Goal: Book appointment/travel/reservation

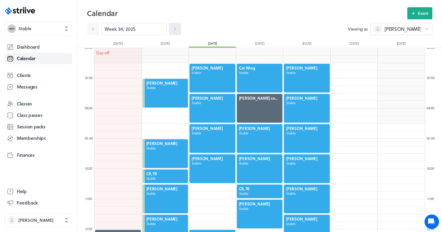
click at [177, 27] on icon at bounding box center [175, 29] width 6 height 6
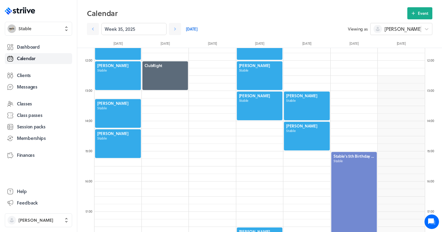
scroll to position [350, 0]
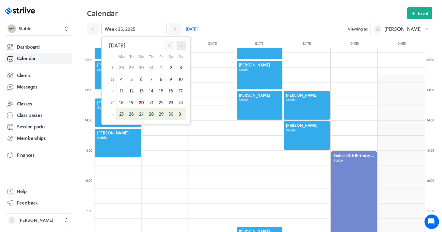
click at [182, 45] on icon "button" at bounding box center [182, 45] width 2 height 3
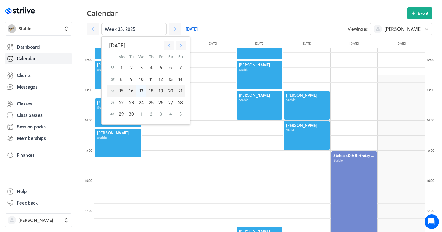
click at [141, 91] on div "17" at bounding box center [141, 90] width 10 height 11
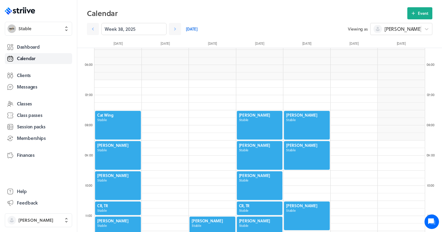
scroll to position [165, 0]
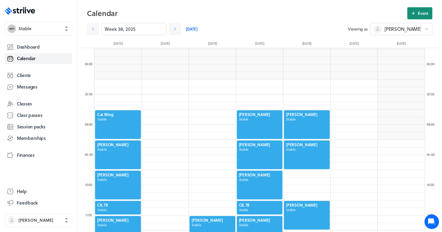
click at [417, 15] on button "Event" at bounding box center [420, 13] width 25 height 12
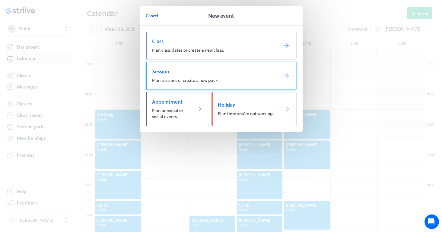
click at [217, 69] on span "Session" at bounding box center [213, 71] width 122 height 7
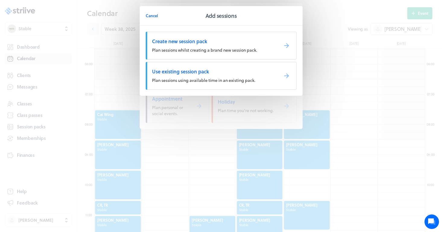
click at [195, 75] on link "Use existing session pack Plan sessions using available time in an existing pac…" at bounding box center [221, 76] width 151 height 28
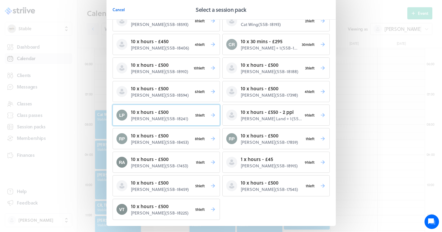
scroll to position [33, 0]
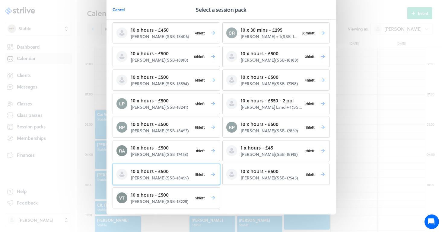
click at [169, 174] on p "10 x hours - £500" at bounding box center [162, 171] width 62 height 7
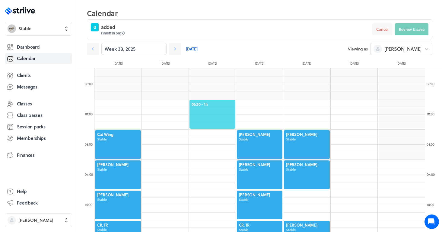
click at [208, 105] on span "06:30 - 1h" at bounding box center [213, 103] width 42 height 5
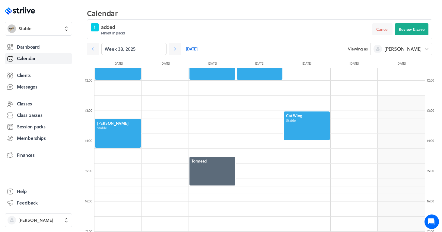
scroll to position [351, 0]
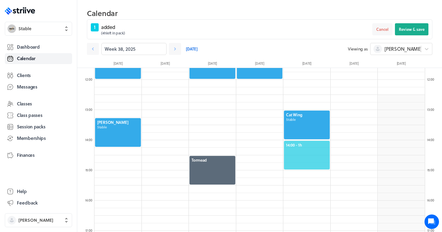
click at [300, 142] on div "14:00 - 1h" at bounding box center [307, 155] width 47 height 30
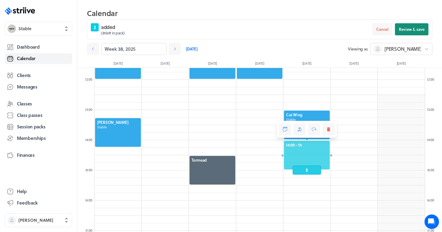
click at [420, 32] on button "Review & save" at bounding box center [412, 29] width 34 height 12
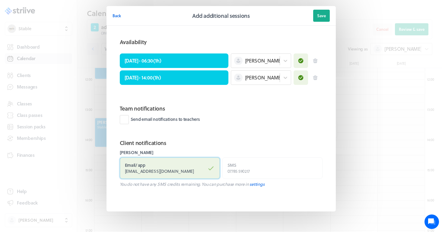
click at [197, 166] on label "Email / app [EMAIL_ADDRESS][DOMAIN_NAME]" at bounding box center [170, 167] width 100 height 21
click at [0, 0] on input "Email / app [EMAIL_ADDRESS][DOMAIN_NAME]" at bounding box center [0, 0] width 0 height 0
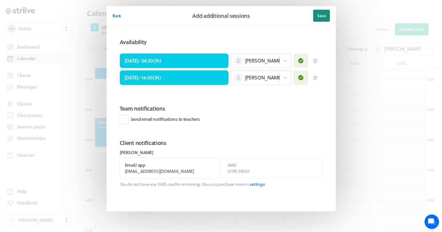
click at [325, 19] on button "Save" at bounding box center [321, 16] width 17 height 12
